Goal: Information Seeking & Learning: Learn about a topic

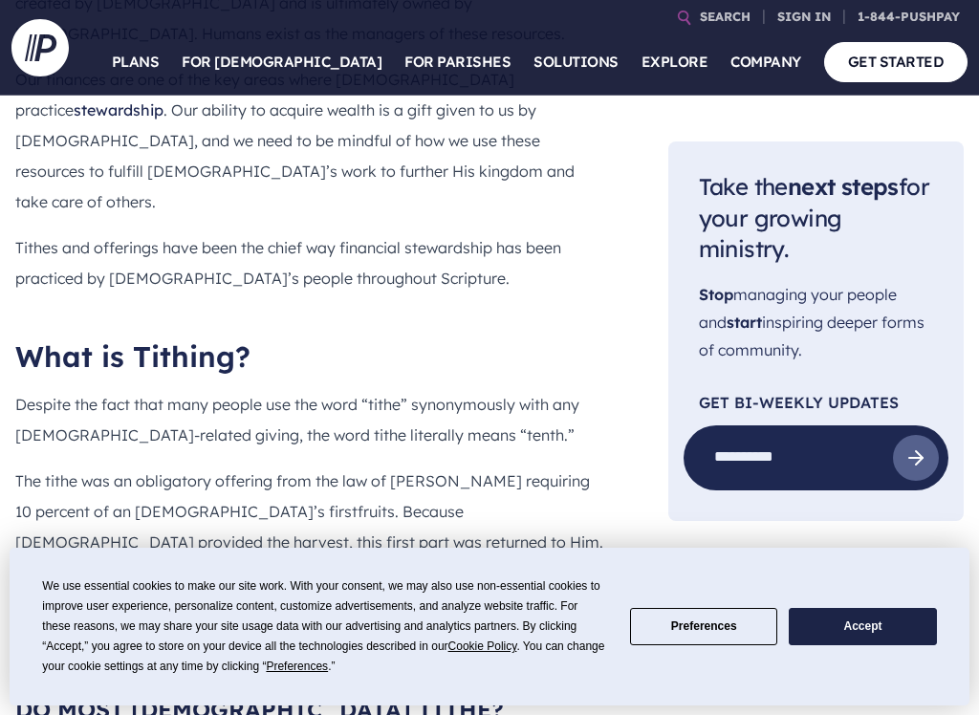
scroll to position [1134, 0]
click at [126, 467] on p "The tithe was an obligatory offering from the law of [PERSON_NAME] requiring 10…" at bounding box center [311, 559] width 592 height 184
click at [90, 467] on p "The tithe was an obligatory offering from the law of [PERSON_NAME] requiring 10…" at bounding box center [311, 559] width 592 height 184
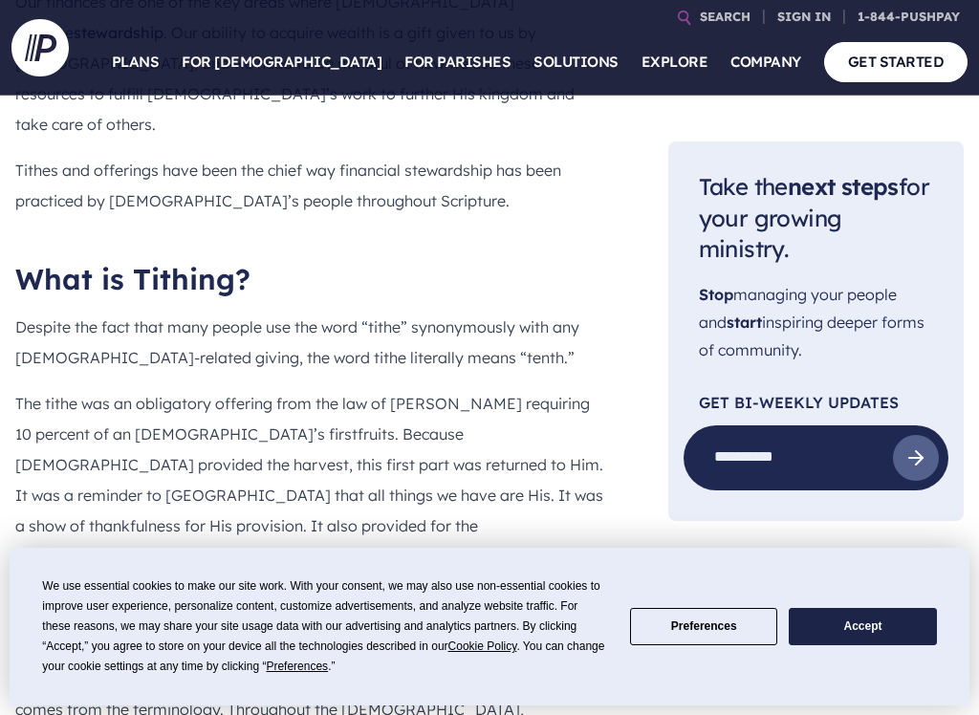
scroll to position [1212, 0]
click at [552, 484] on div "What can we learn about tithing in the Bible? Stewardship is one of Scripture’s…" at bounding box center [311, 364] width 592 height 1029
click at [538, 389] on p "The tithe was an obligatory offering from the law of [PERSON_NAME] requiring 10…" at bounding box center [311, 481] width 592 height 184
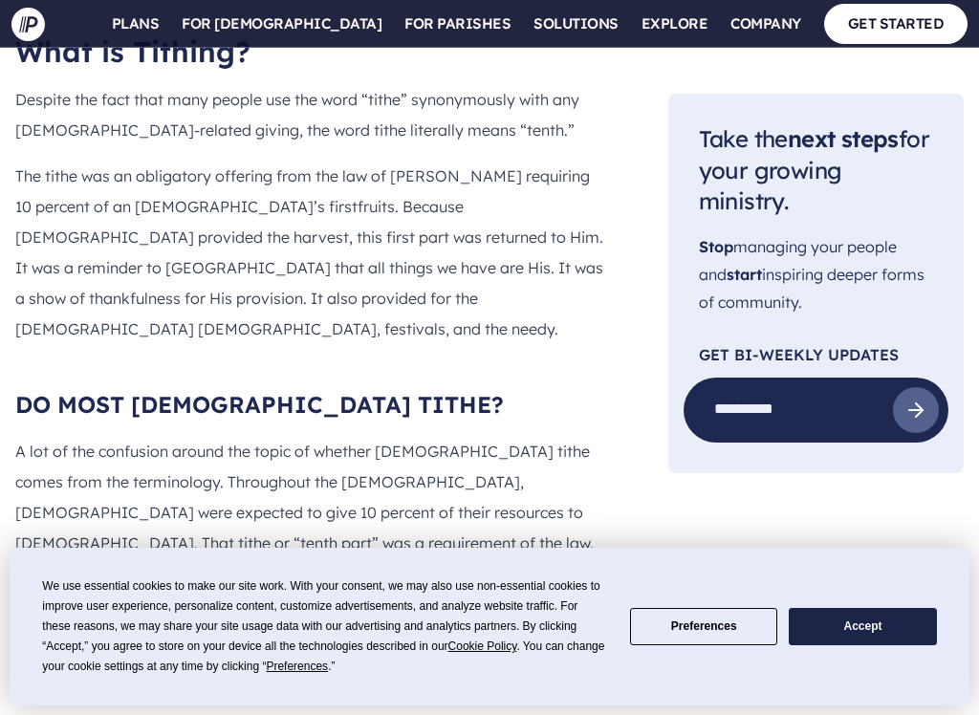
scroll to position [1442, 0]
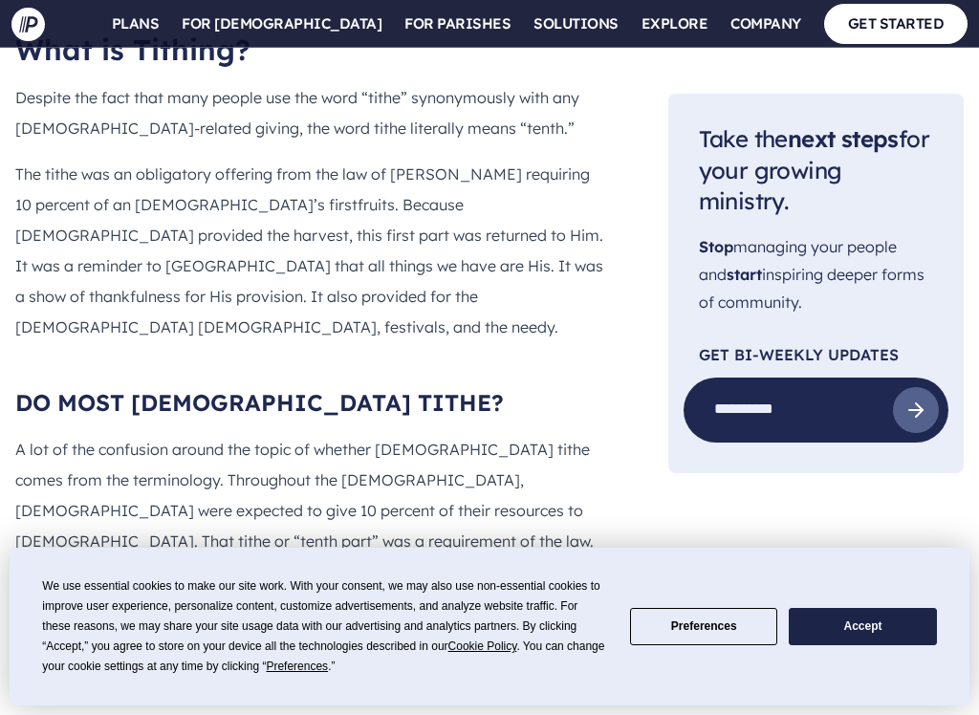
click at [504, 434] on p "A lot of the confusion around the topic of whether [DEMOGRAPHIC_DATA] tithe com…" at bounding box center [311, 541] width 592 height 214
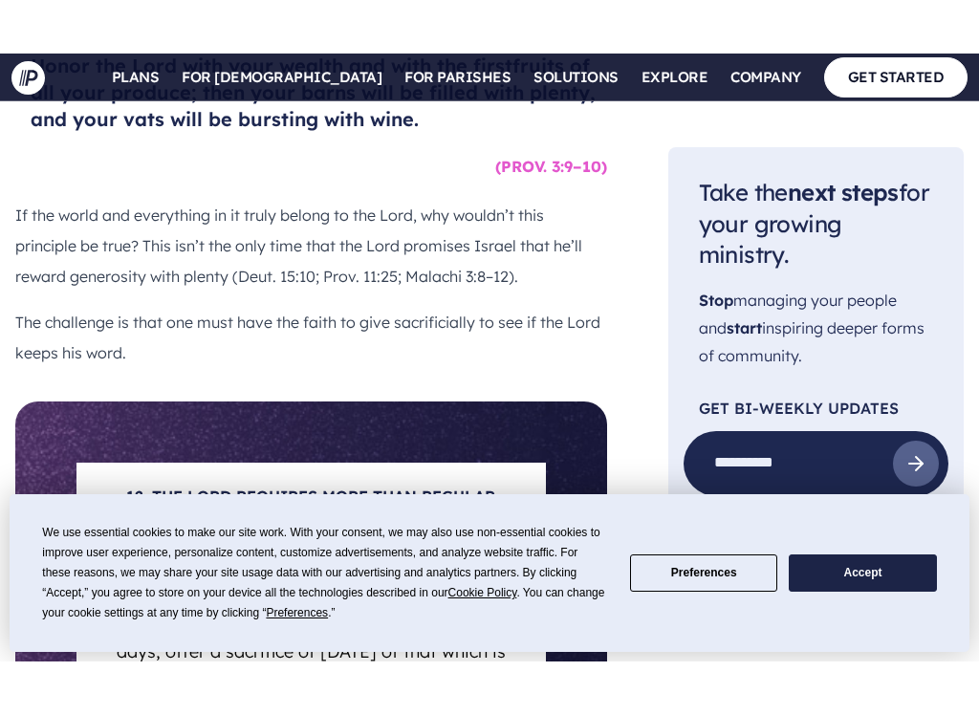
scroll to position [13103, 0]
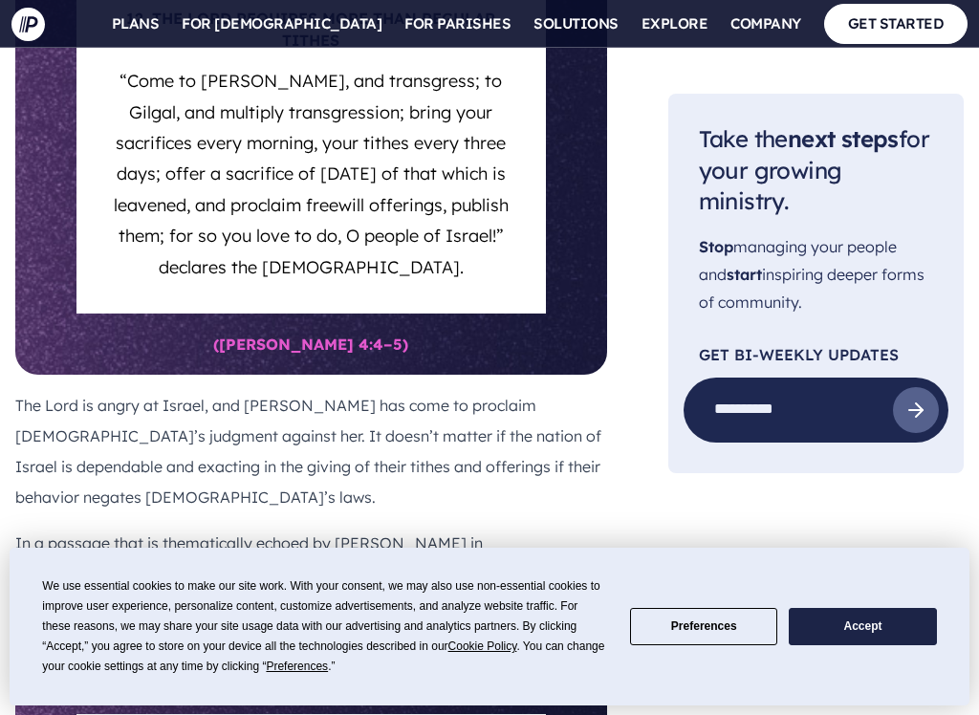
click at [751, 419] on ul "Explore Plans →" at bounding box center [673, 465] width 301 height 834
click at [900, 195] on section at bounding box center [489, 357] width 979 height 715
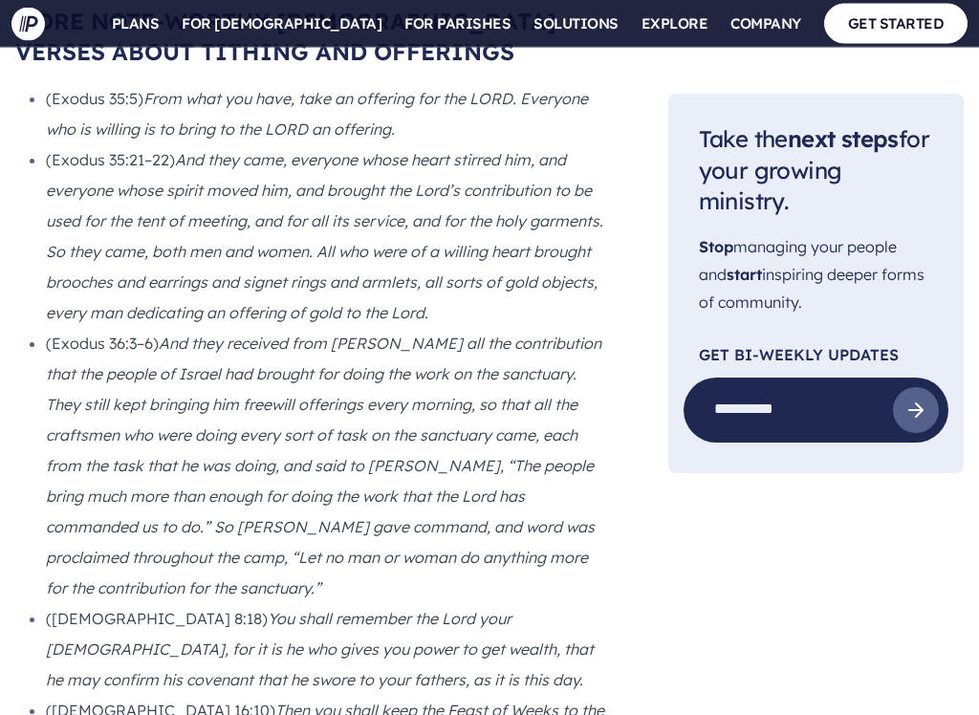
scroll to position [20233, 0]
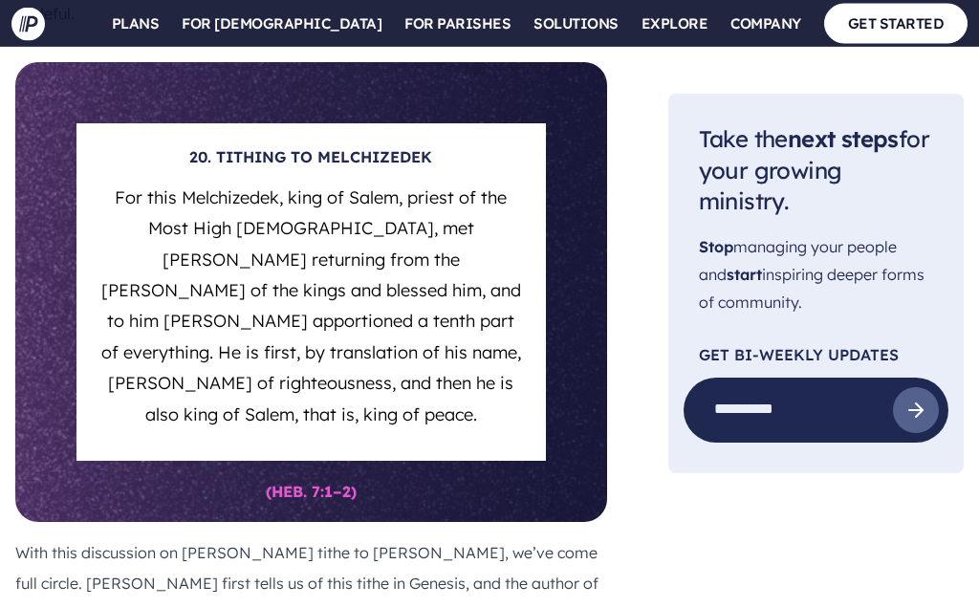
scroll to position [19044, 0]
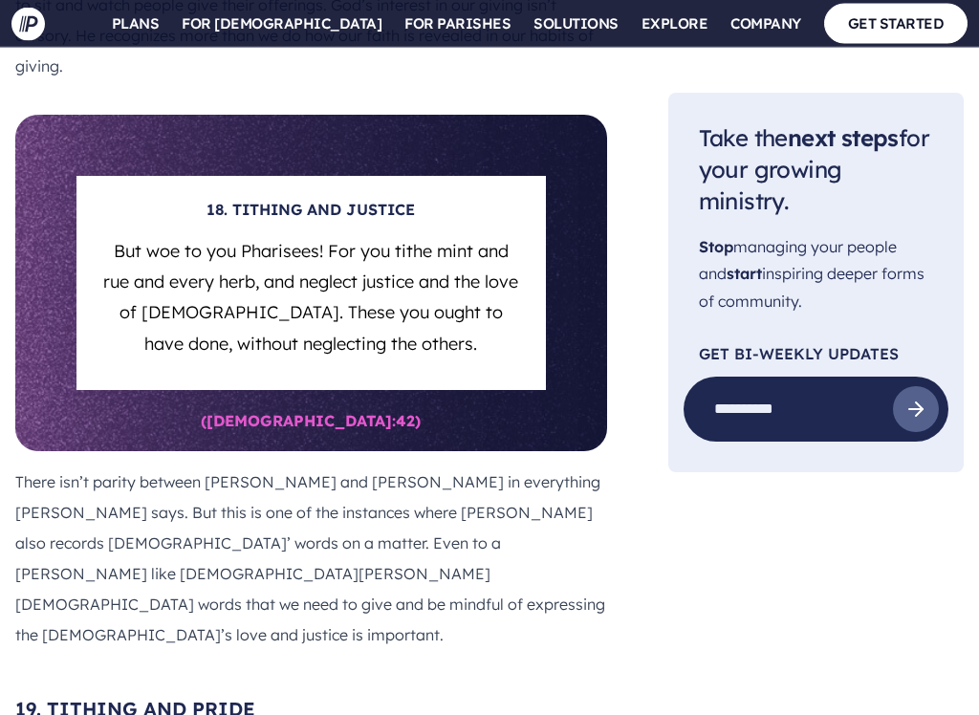
scroll to position [17719, 0]
